Goal: Complete application form

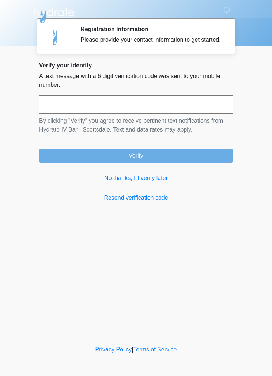
click at [152, 182] on link "No thanks, I'll verify later" at bounding box center [136, 177] width 194 height 9
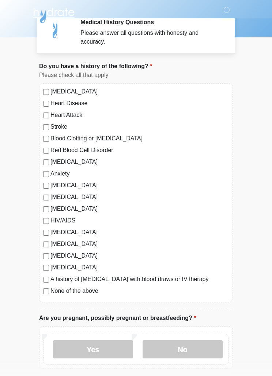
scroll to position [8, 0]
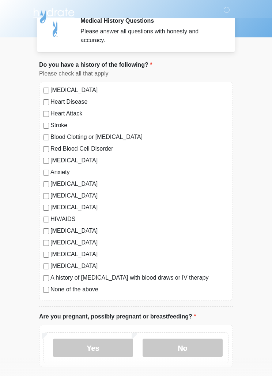
click at [100, 293] on label "None of the above" at bounding box center [140, 289] width 179 height 9
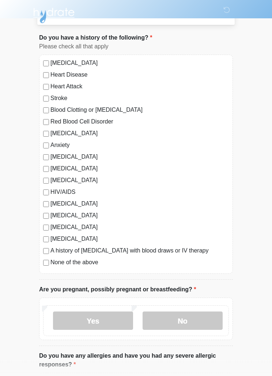
scroll to position [37, 0]
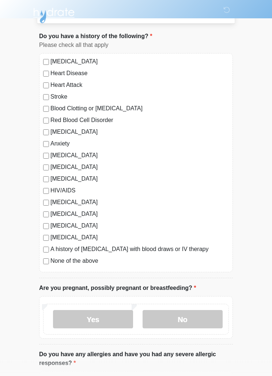
click at [177, 319] on label "No" at bounding box center [183, 319] width 80 height 18
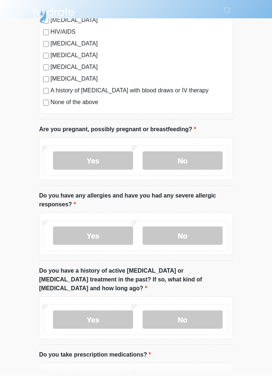
scroll to position [196, 0]
click at [120, 235] on label "Yes" at bounding box center [93, 235] width 80 height 18
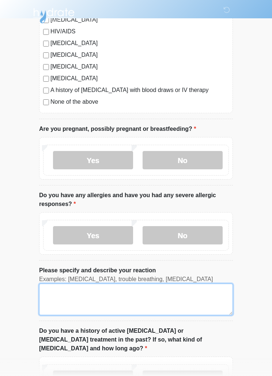
click at [158, 290] on textarea "Please specify and describe your reaction" at bounding box center [136, 298] width 194 height 31
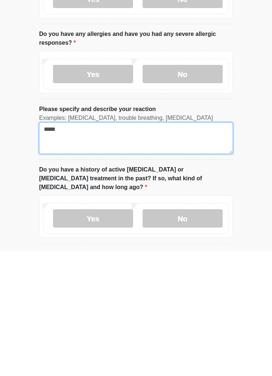
type textarea "*****"
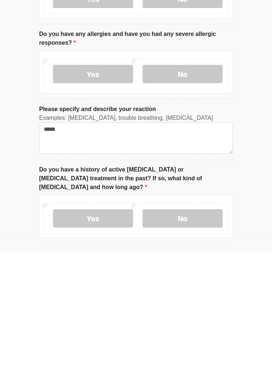
click at [201, 333] on label "No" at bounding box center [183, 342] width 80 height 18
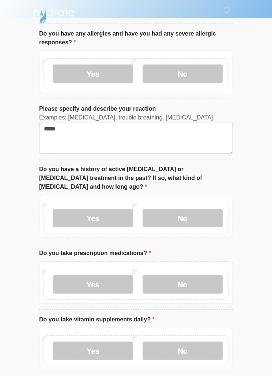
click at [119, 275] on label "Yes" at bounding box center [93, 284] width 80 height 18
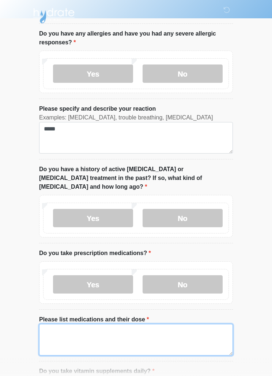
click at [161, 324] on textarea "Please list medications and their dose" at bounding box center [136, 339] width 194 height 31
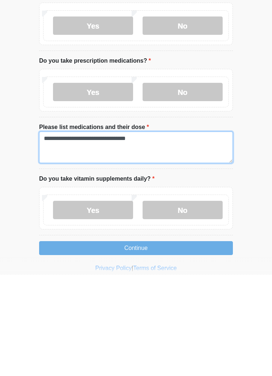
type textarea "**********"
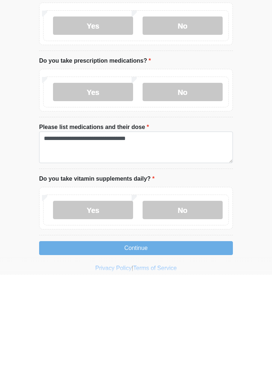
click at [117, 302] on label "Yes" at bounding box center [93, 311] width 80 height 18
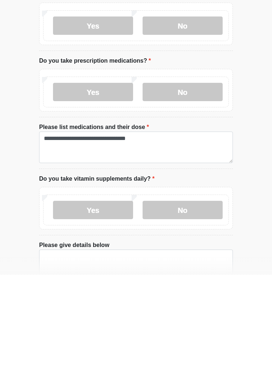
scroll to position [434, 0]
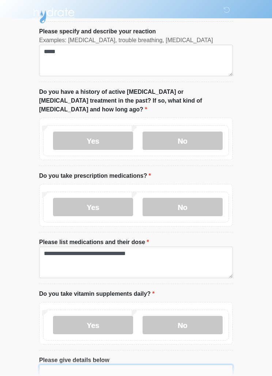
click at [126, 364] on textarea "Please give details below" at bounding box center [136, 379] width 194 height 31
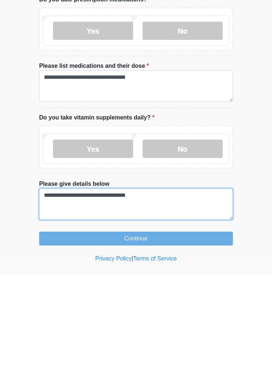
type textarea "**********"
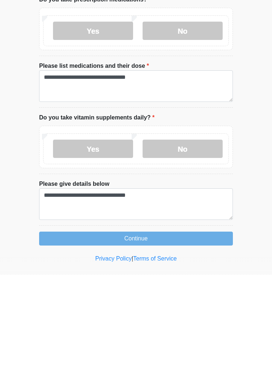
click at [213, 332] on button "Continue" at bounding box center [136, 339] width 194 height 14
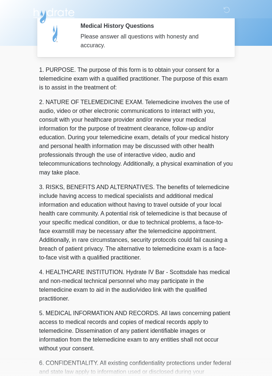
scroll to position [0, 0]
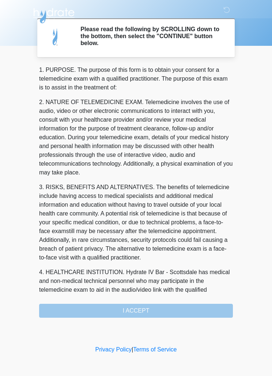
click at [174, 312] on div "1. PURPOSE. The purpose of this form is to obtain your consent for a telemedici…" at bounding box center [136, 192] width 194 height 252
click at [178, 309] on div "1. PURPOSE. The purpose of this form is to obtain your consent for a telemedici…" at bounding box center [136, 192] width 194 height 252
click at [166, 311] on div "1. PURPOSE. The purpose of this form is to obtain your consent for a telemedici…" at bounding box center [136, 192] width 194 height 252
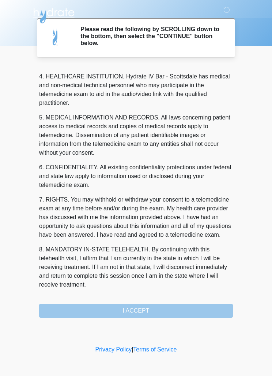
scroll to position [204, 0]
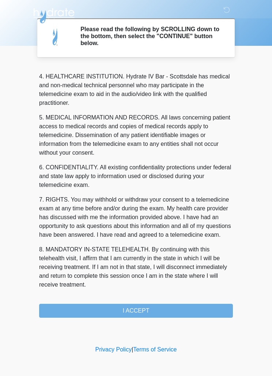
click at [168, 308] on button "I ACCEPT" at bounding box center [136, 310] width 194 height 14
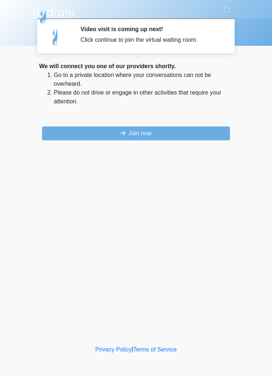
click at [199, 138] on button "Join now" at bounding box center [136, 133] width 188 height 14
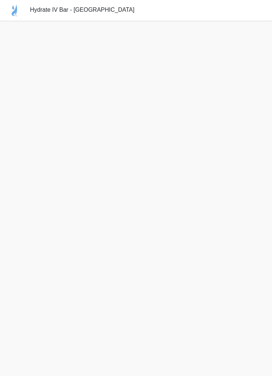
click at [205, 1] on div "Hydrate IV Bar - [GEOGRAPHIC_DATA]" at bounding box center [136, 10] width 272 height 20
